Goal: Communication & Community: Answer question/provide support

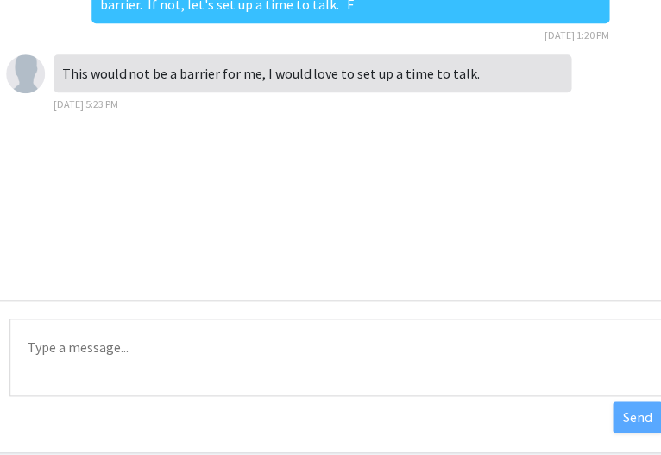
scroll to position [257, 300]
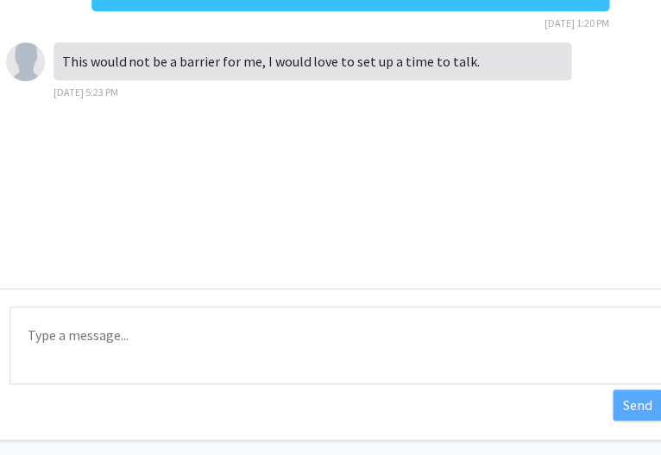
click at [79, 333] on textarea "Type a message" at bounding box center [335, 345] width 652 height 78
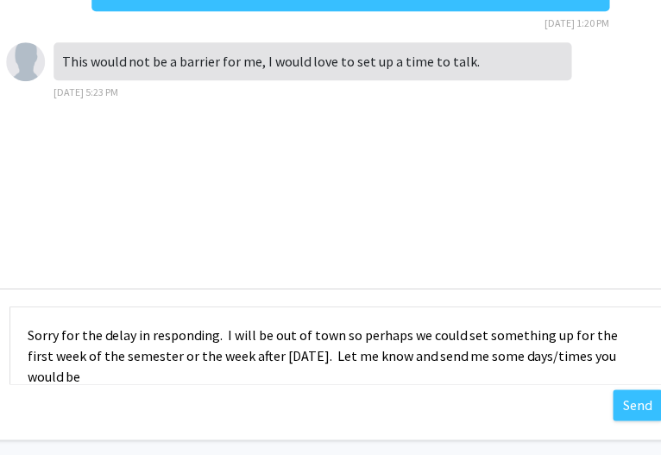
scroll to position [2, 0]
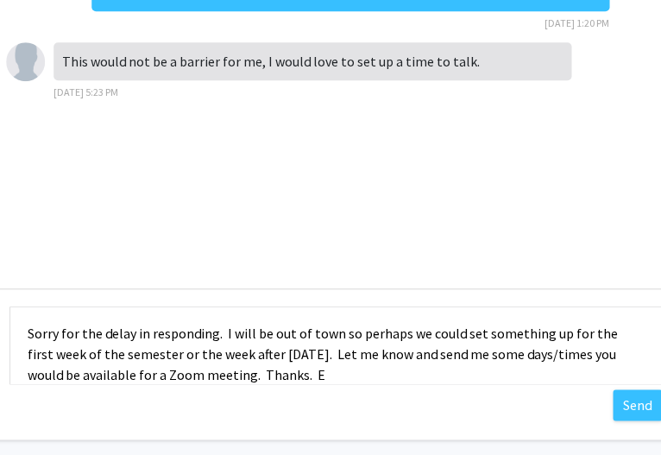
click at [337, 331] on textarea "Sorry for the delay in responding. I will be out of town so perhaps we could se…" at bounding box center [335, 345] width 652 height 78
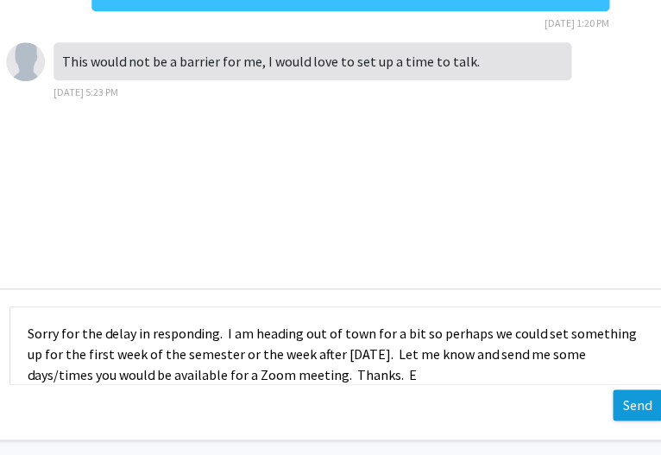
type textarea "Sorry for the delay in responding. I am heading out of town for a bit so perhap…"
click at [631, 399] on button "Send" at bounding box center [637, 404] width 49 height 31
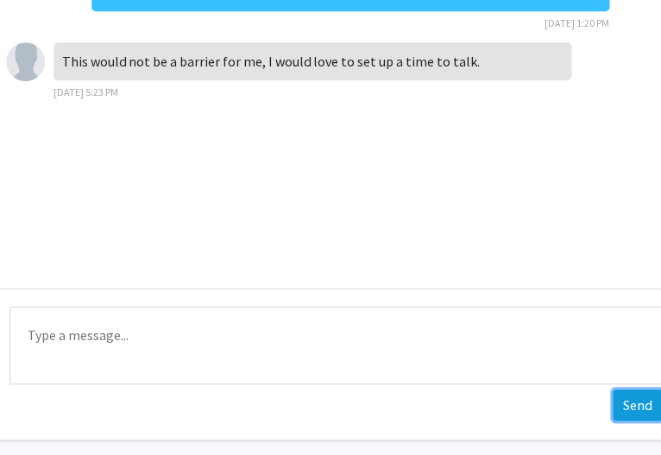
scroll to position [0, 0]
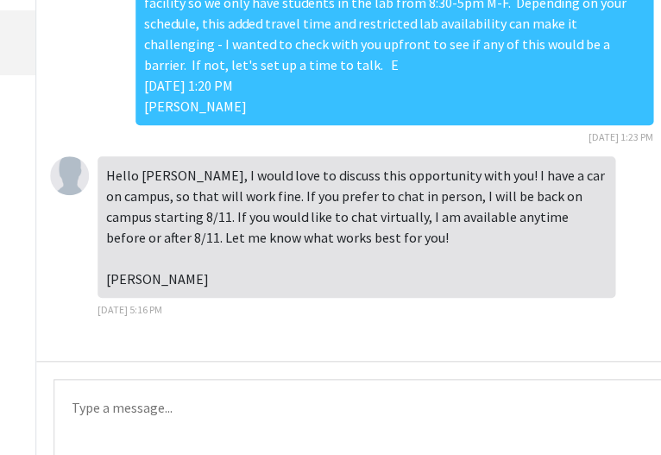
scroll to position [186, 256]
click at [123, 394] on textarea "Type a message" at bounding box center [380, 417] width 652 height 78
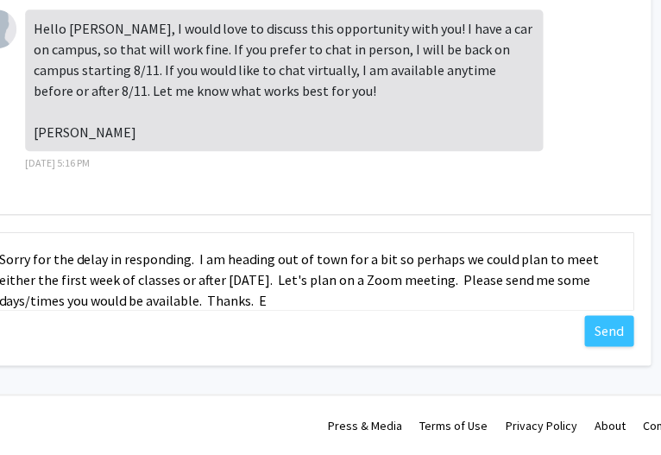
scroll to position [331, 375]
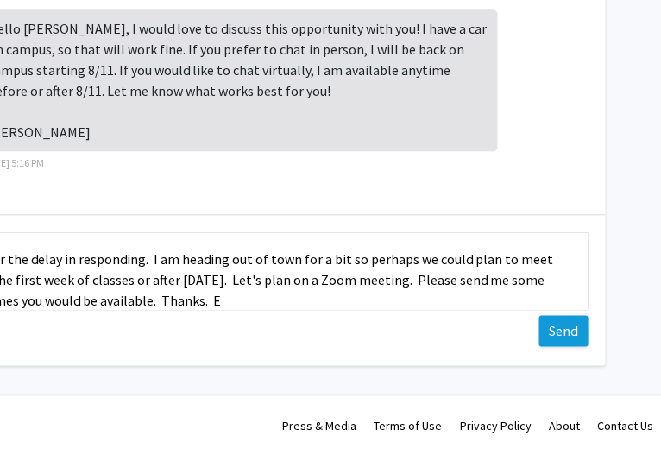
type textarea "Sorry for the delay in responding. I am heading out of town for a bit so perhap…"
click at [554, 328] on button "Send" at bounding box center [563, 330] width 49 height 31
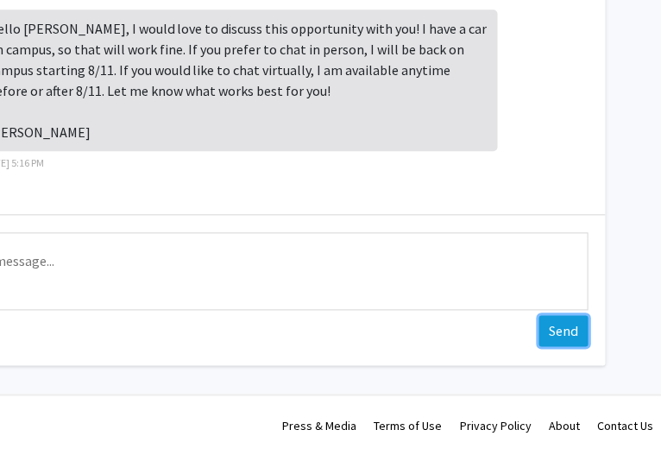
scroll to position [72, 0]
